Goal: Transaction & Acquisition: Purchase product/service

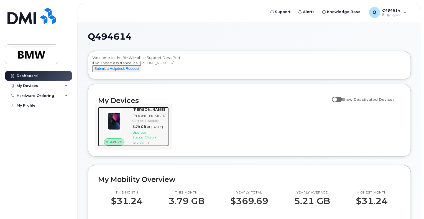
drag, startPoint x: 0, startPoint y: 0, endPoint x: 120, endPoint y: 139, distance: 183.4
click at [120, 133] on img at bounding box center [113, 121] width 23 height 23
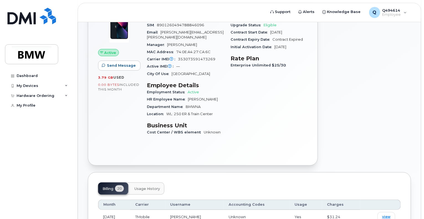
scroll to position [94, 0]
click at [66, 87] on icon at bounding box center [66, 85] width 3 height 3
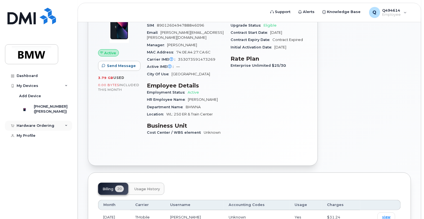
click at [64, 130] on div "Hardware Ordering" at bounding box center [38, 126] width 67 height 10
click at [33, 149] on div "New Order" at bounding box center [29, 146] width 21 height 5
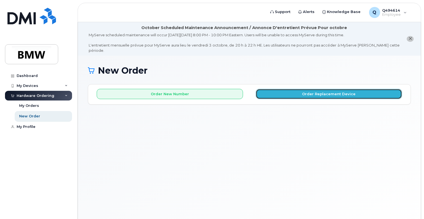
click at [307, 91] on button "Order Replacement Device" at bounding box center [329, 94] width 146 height 10
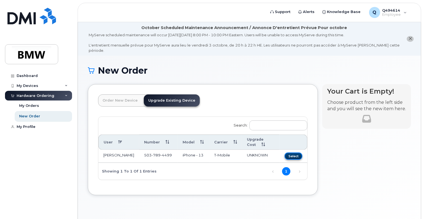
click at [294, 153] on button "Select" at bounding box center [293, 156] width 18 height 7
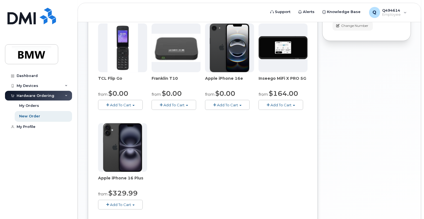
scroll to position [189, 0]
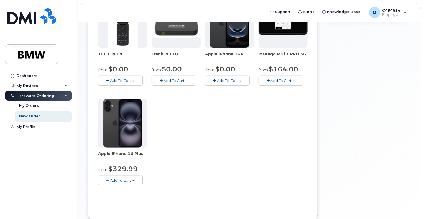
click at [113, 178] on span "Add To Cart" at bounding box center [120, 180] width 21 height 4
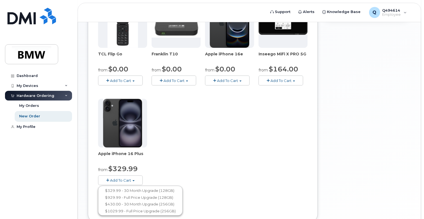
click at [234, 78] on span "Add To Cart" at bounding box center [227, 80] width 21 height 4
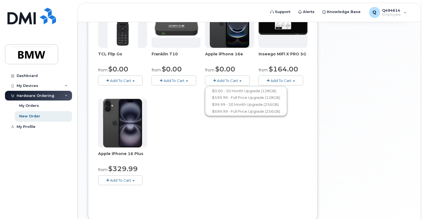
click at [115, 177] on button "Add To Cart" at bounding box center [120, 181] width 45 height 10
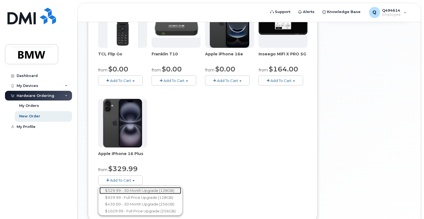
click at [115, 187] on link "$329.99 - 30 Month Upgrade (128GB)" at bounding box center [140, 190] width 82 height 7
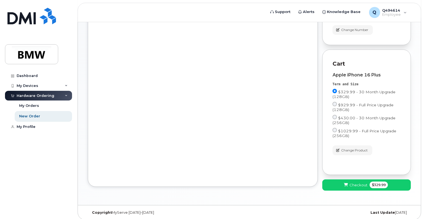
scroll to position [161, 0]
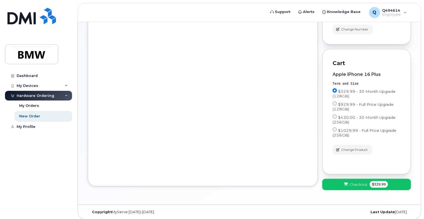
click at [371, 182] on span "$329.99" at bounding box center [378, 184] width 18 height 7
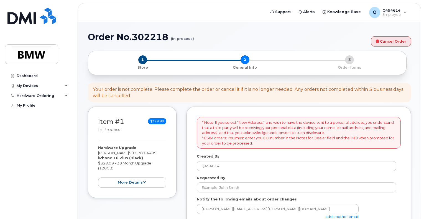
select select
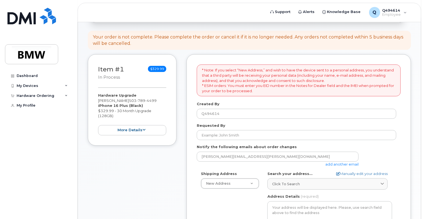
scroll to position [86, 0]
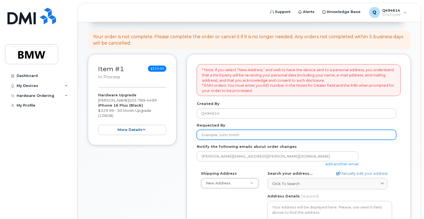
click at [220, 130] on input "Requested By" at bounding box center [296, 135] width 199 height 10
type input "[PERSON_NAME]"
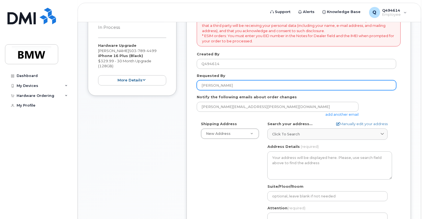
scroll to position [136, 0]
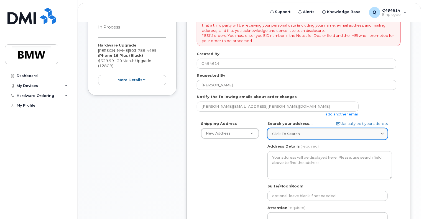
click at [332, 131] on div "Click to search" at bounding box center [327, 133] width 111 height 5
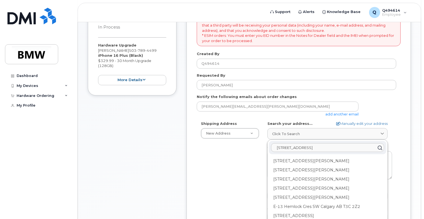
type input "23619 ne 132nd ave battle ground wa"
click at [401, 139] on div "* Note: If you select “New Address,” and wish to have the device sent to a pers…" at bounding box center [298, 153] width 224 height 298
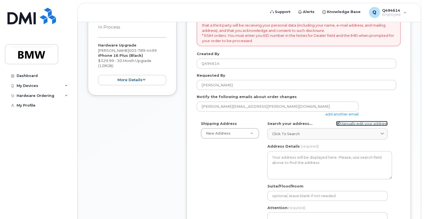
click at [350, 121] on link "Manually edit your address" at bounding box center [362, 123] width 52 height 5
select select
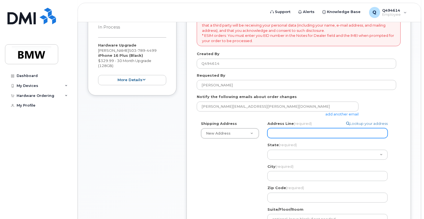
click at [336, 128] on input "Address Line (required)" at bounding box center [327, 133] width 120 height 10
type input "23619 NE 132nd Ave"
select select "WA"
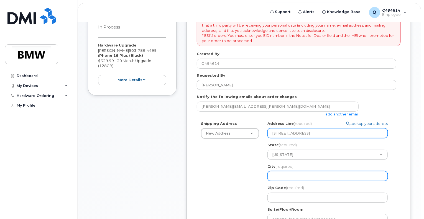
type input "Battle Ground"
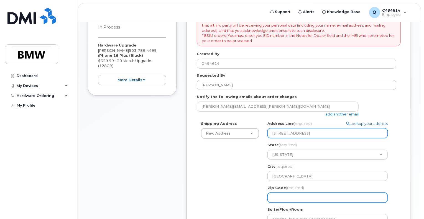
type input "98604"
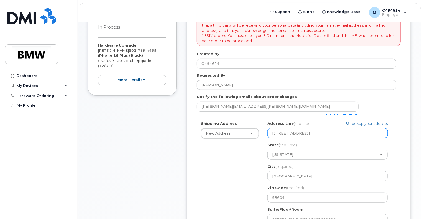
type input "3606069890"
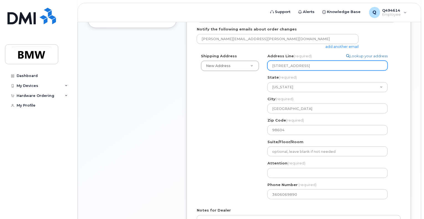
scroll to position [206, 0]
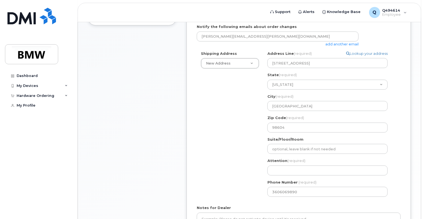
click at [283, 180] on label "Phone Number" at bounding box center [282, 182] width 30 height 5
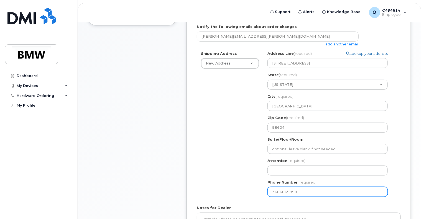
click at [283, 187] on input "3606069890" at bounding box center [327, 192] width 120 height 10
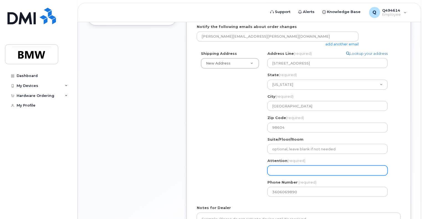
click at [291, 167] on input "Attention (required)" at bounding box center [327, 171] width 120 height 10
select select
type input "E"
select select
type input "Eri"
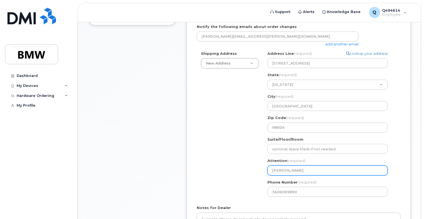
select select
type input "Eric D"
select select
type input "Eric De"
select select
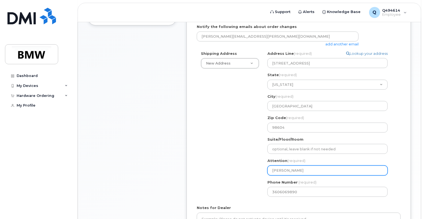
type input "Eric Dev"
select select
type input "Eric Devi"
select select
type input "Eric Devie"
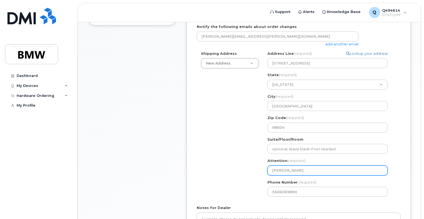
select select
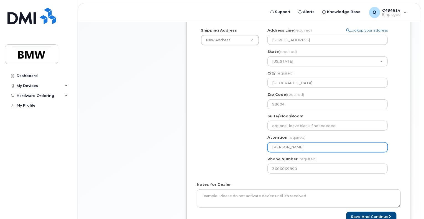
scroll to position [229, 0]
type input "[PERSON_NAME]"
click at [383, 212] on button "Save and Continue" at bounding box center [371, 217] width 50 height 10
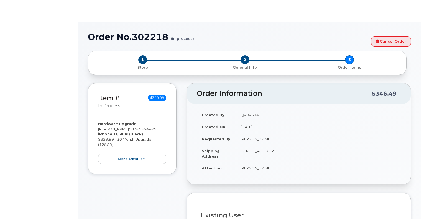
type input "1896331"
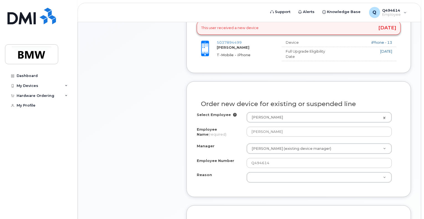
scroll to position [261, 0]
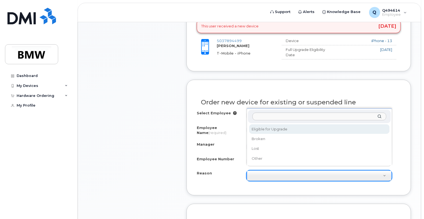
select select "eligible_for_upgrade"
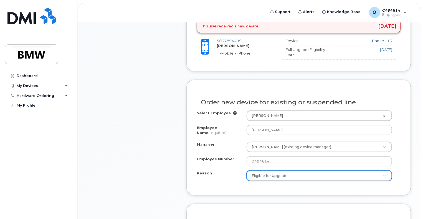
click at [204, 171] on label "Reason" at bounding box center [204, 173] width 15 height 5
click at [246, 171] on select "Eligible for Upgrade Broken Lost Other" at bounding box center [246, 171] width 0 height 0
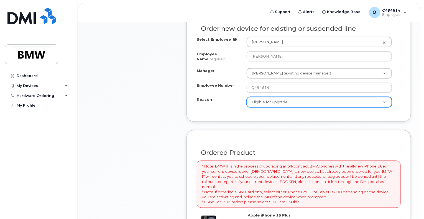
scroll to position [361, 0]
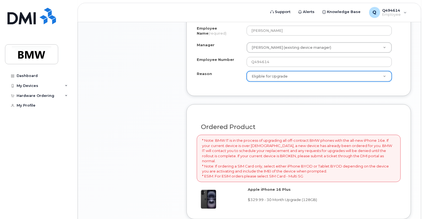
click at [172, 158] on div "Item #1 in process $329.99 Hardware Upgrade Eric Devier 503 789 4499 iPhone 16 …" at bounding box center [132, 48] width 89 height 538
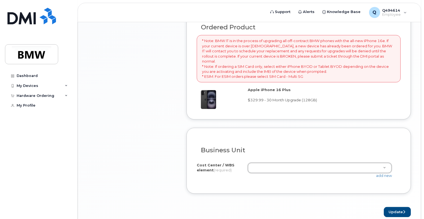
scroll to position [474, 0]
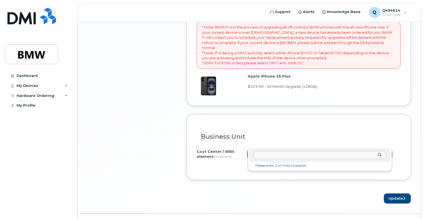
paste input "D302.612093.02.03"
type input "D302.612093.02.03"
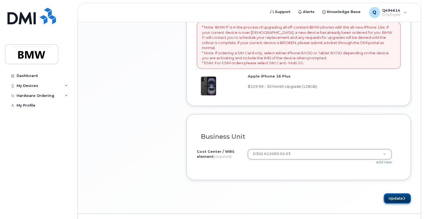
click at [397, 194] on button "Update" at bounding box center [396, 199] width 27 height 10
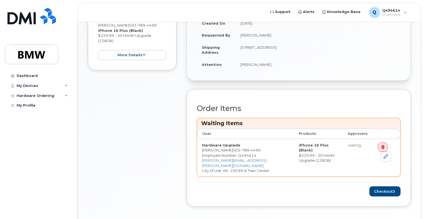
scroll to position [191, 0]
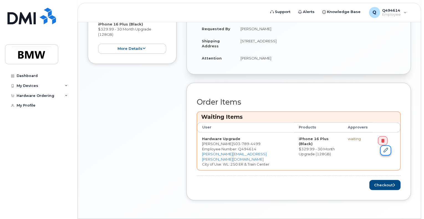
click at [384, 146] on link at bounding box center [385, 150] width 11 height 10
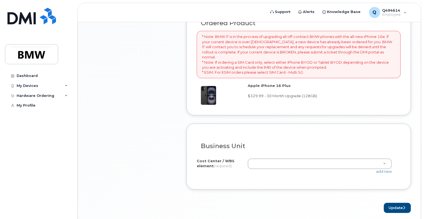
scroll to position [467, 0]
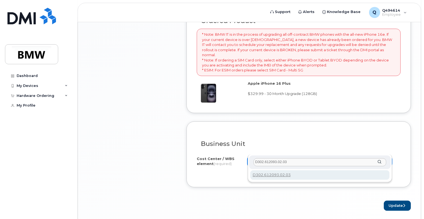
type input "D302.612093.02.03"
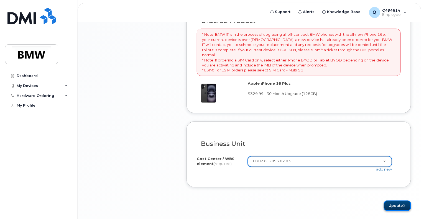
click at [398, 201] on button "Update" at bounding box center [396, 206] width 27 height 10
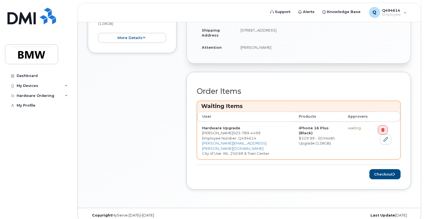
scroll to position [202, 0]
click at [380, 169] on button "Checkout" at bounding box center [384, 174] width 31 height 10
